Goal: Navigation & Orientation: Find specific page/section

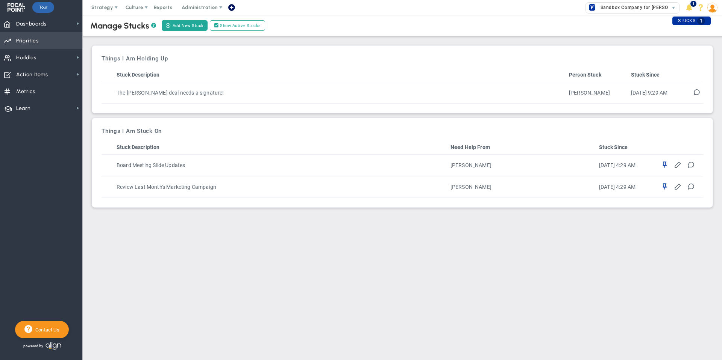
click at [48, 40] on span "Priorities OKR Tree Priorities OKRs" at bounding box center [41, 40] width 82 height 17
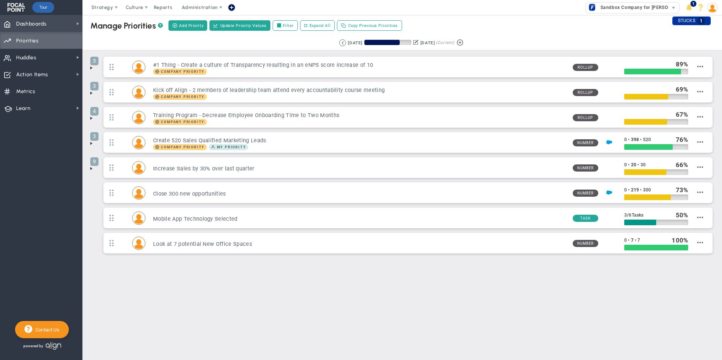
click at [41, 25] on span "Dashboards" at bounding box center [31, 24] width 30 height 16
click at [28, 25] on span "Dashboards" at bounding box center [31, 24] width 30 height 16
click at [19, 21] on span "Dashboards" at bounding box center [31, 24] width 30 height 16
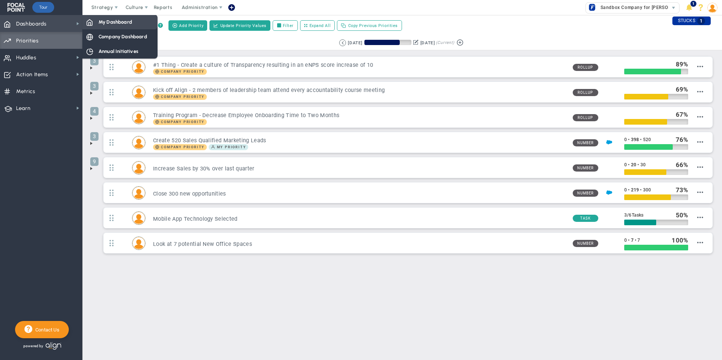
click at [115, 23] on span "My Dashboard" at bounding box center [114, 21] width 33 height 7
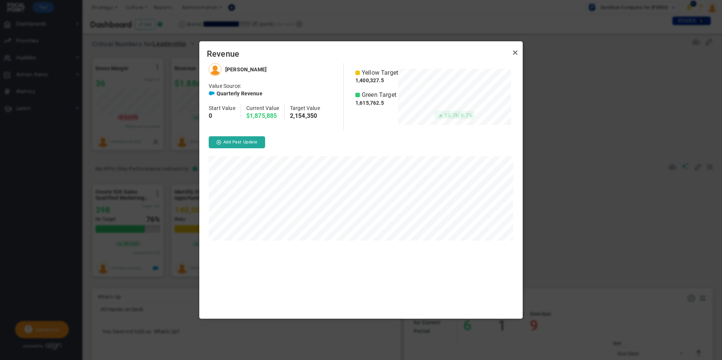
scroll to position [256, 323]
click at [514, 53] on link "Close" at bounding box center [514, 52] width 9 height 9
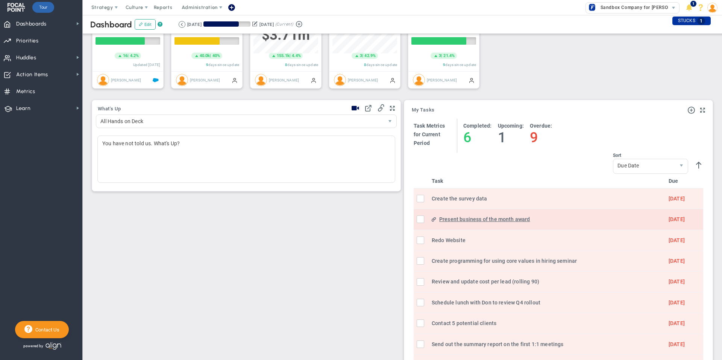
scroll to position [188, 0]
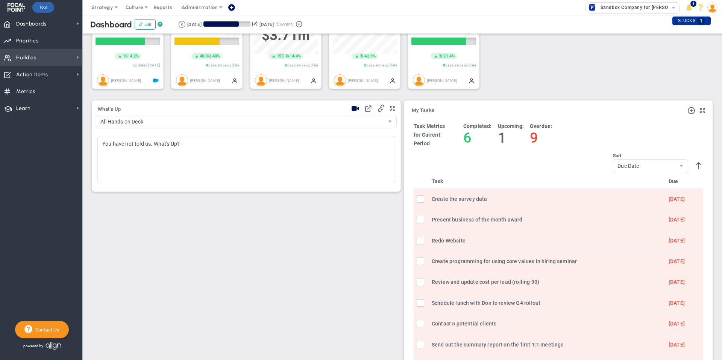
click at [35, 59] on span "Huddles" at bounding box center [26, 58] width 20 height 16
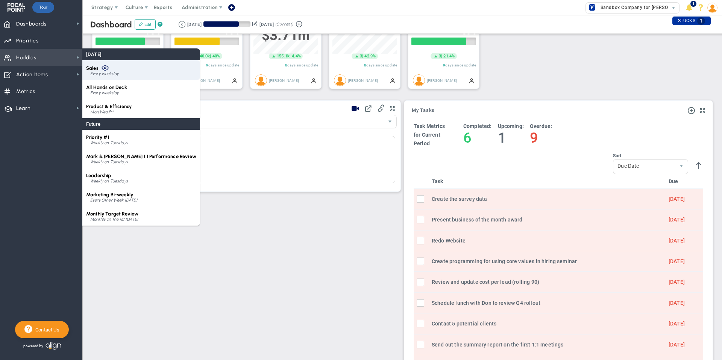
click at [105, 75] on div "Every weekday" at bounding box center [143, 74] width 106 height 5
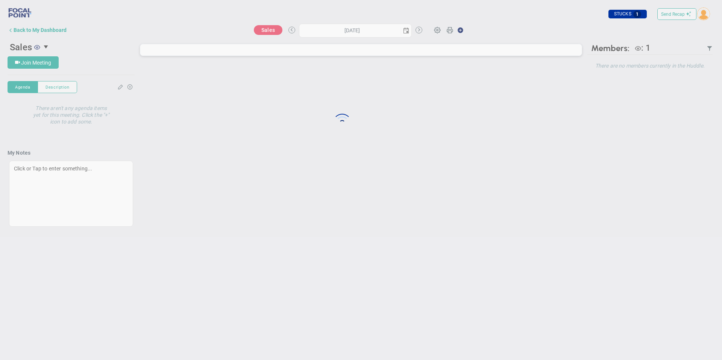
type input "[DATE]"
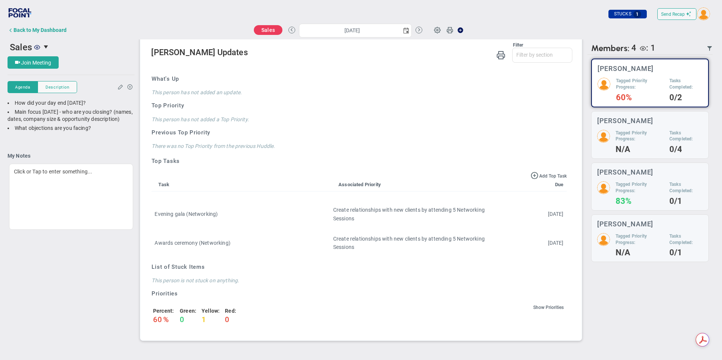
scroll to position [437, 0]
click at [27, 33] on button "Back to My Dashboard" at bounding box center [37, 30] width 59 height 15
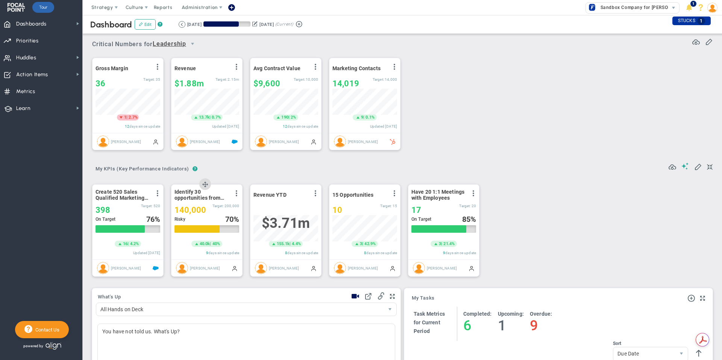
scroll to position [26, 65]
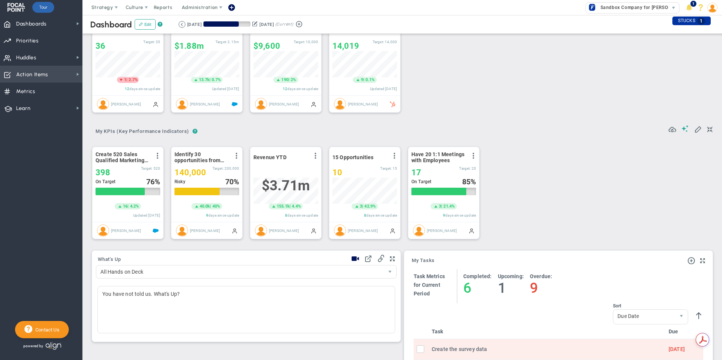
click at [29, 74] on span "Action Items" at bounding box center [32, 75] width 32 height 16
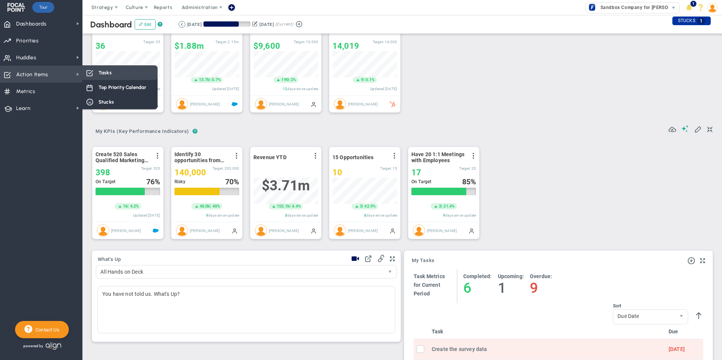
click at [96, 74] on div "Tasks" at bounding box center [119, 72] width 75 height 15
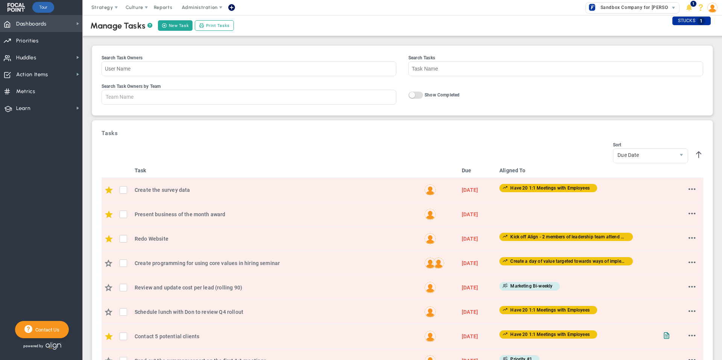
click at [33, 26] on span "Dashboards" at bounding box center [31, 24] width 30 height 16
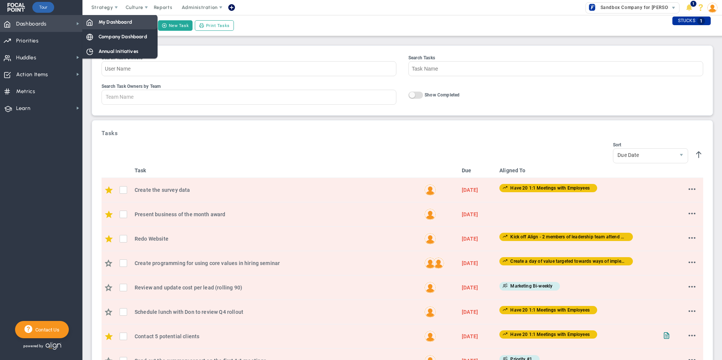
click at [103, 29] on div "My Dashboard" at bounding box center [119, 22] width 75 height 15
